Goal: Navigation & Orientation: Find specific page/section

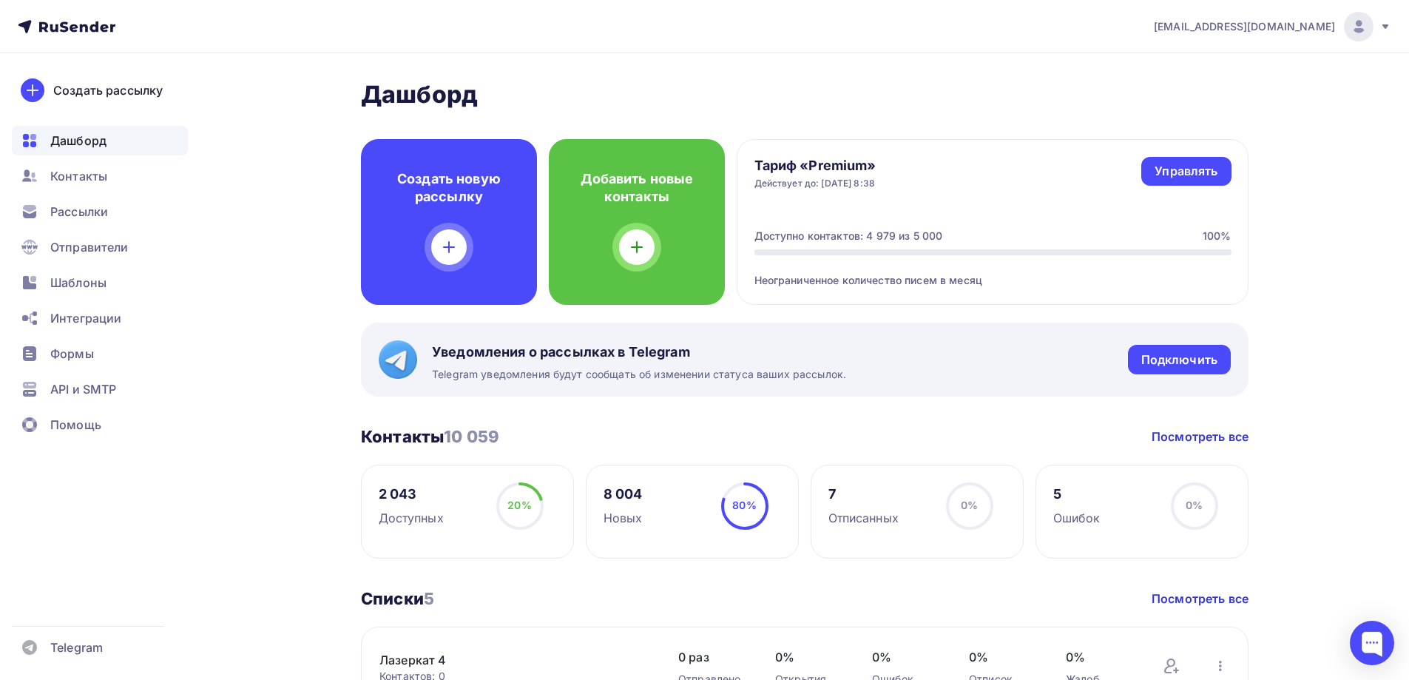
scroll to position [863, 0]
click at [62, 143] on span "Дашборд" at bounding box center [78, 141] width 56 height 18
click at [68, 169] on span "Контакты" at bounding box center [78, 176] width 57 height 18
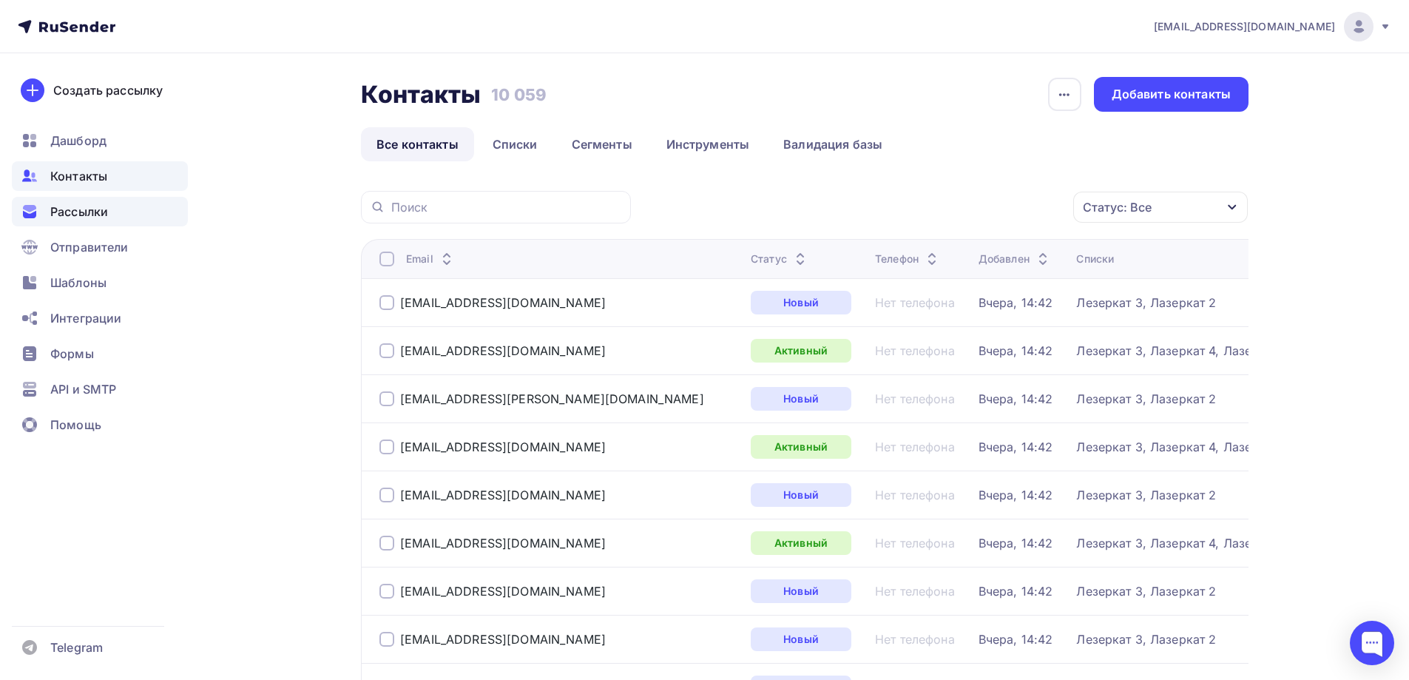
click at [93, 209] on span "Рассылки" at bounding box center [79, 212] width 58 height 18
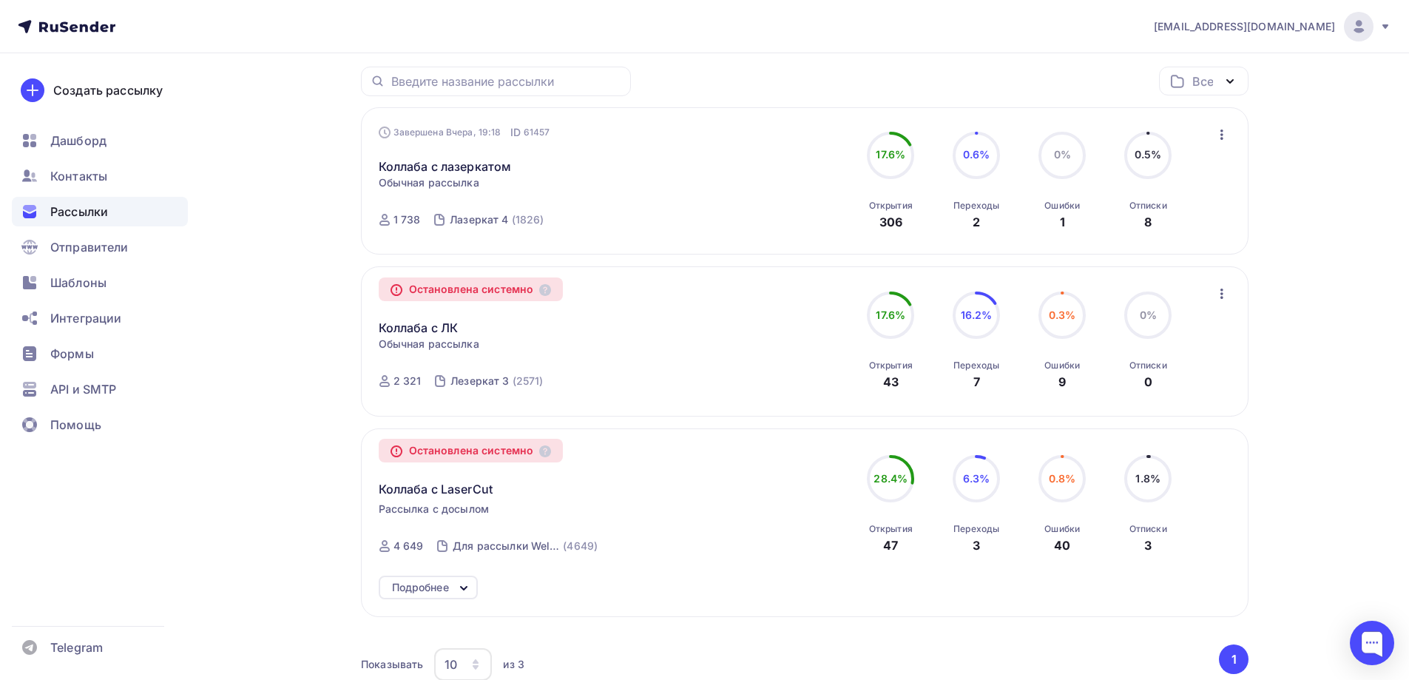
scroll to position [148, 0]
